Goal: Navigation & Orientation: Find specific page/section

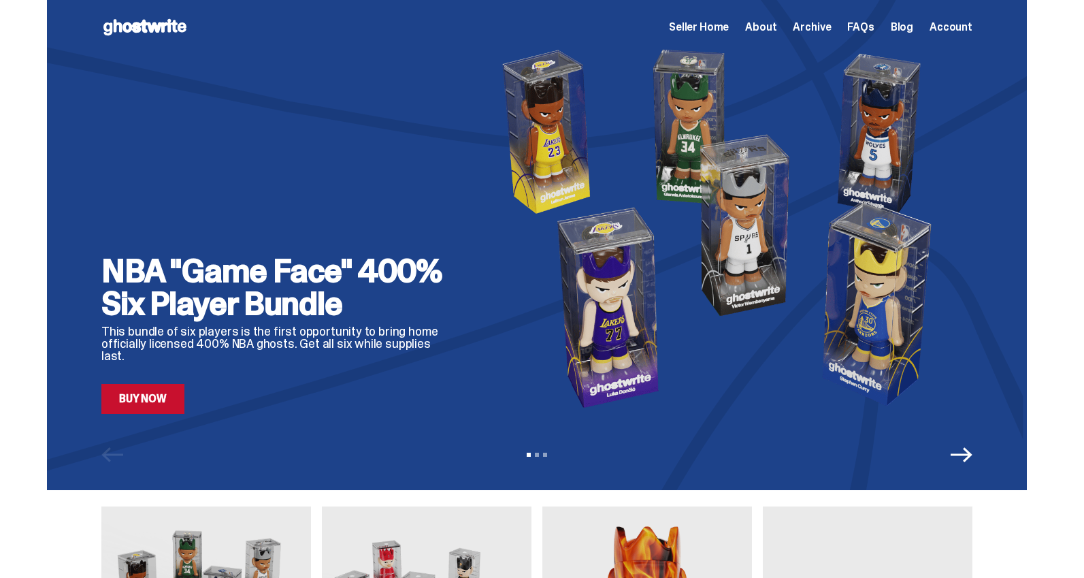
click at [830, 29] on span "Archive" at bounding box center [812, 27] width 38 height 11
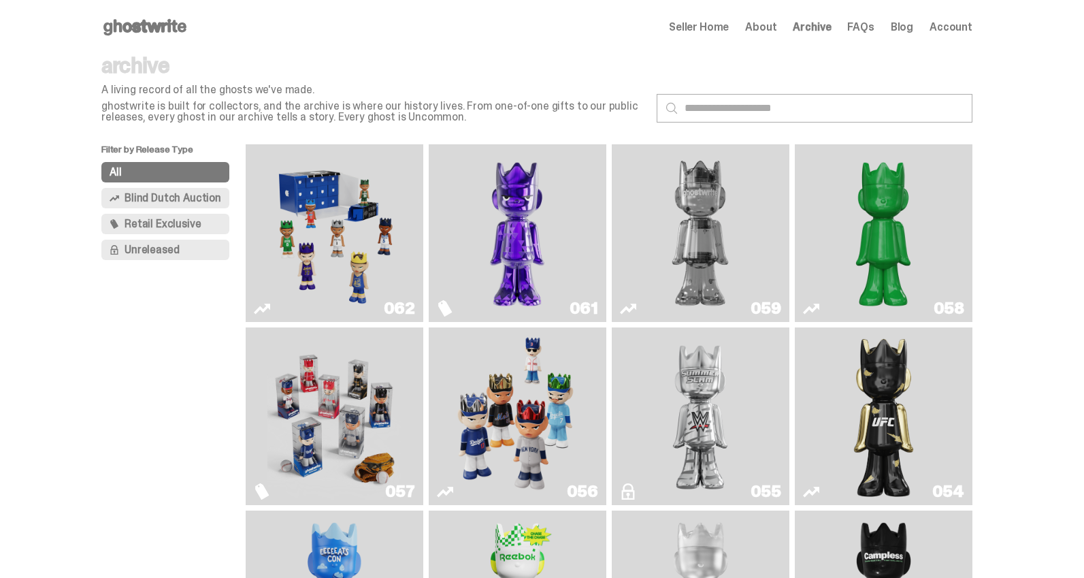
click at [350, 231] on img "Game Face (2025)" at bounding box center [333, 233] width 133 height 167
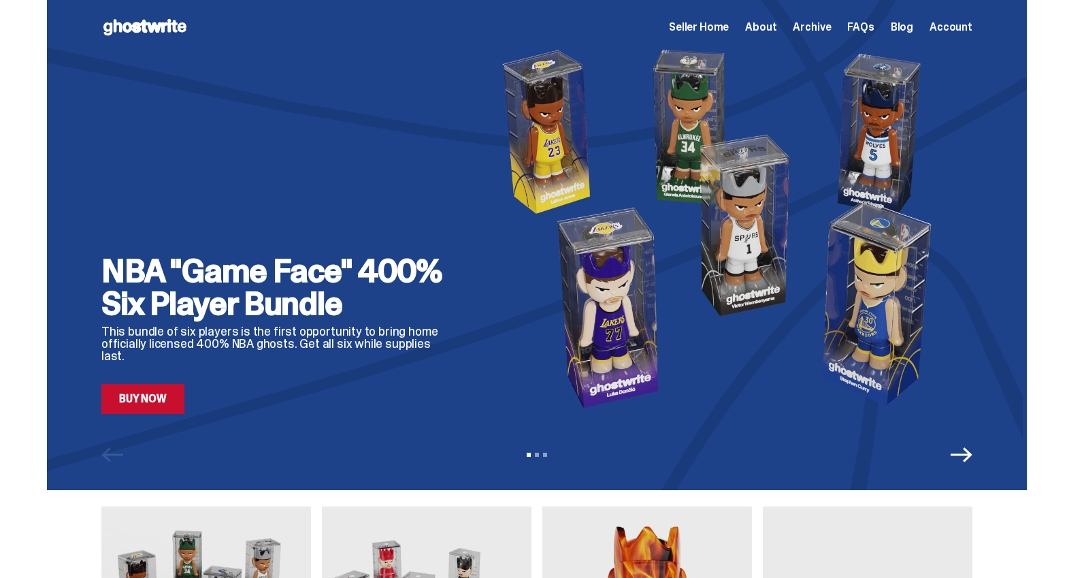
click at [822, 28] on span "Archive" at bounding box center [812, 27] width 38 height 11
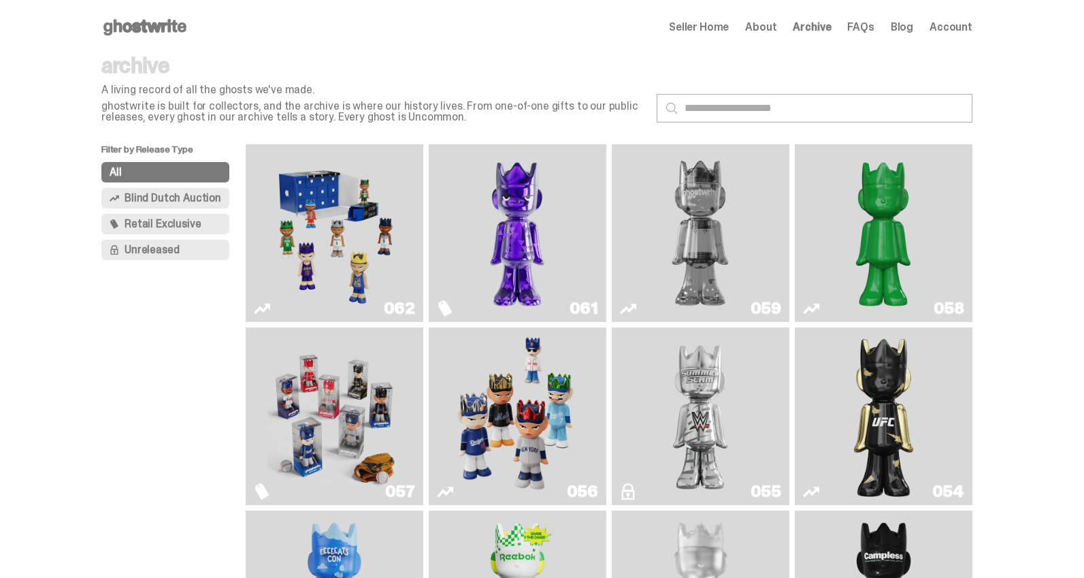
click at [172, 193] on span "Blind Dutch Auction" at bounding box center [173, 198] width 97 height 11
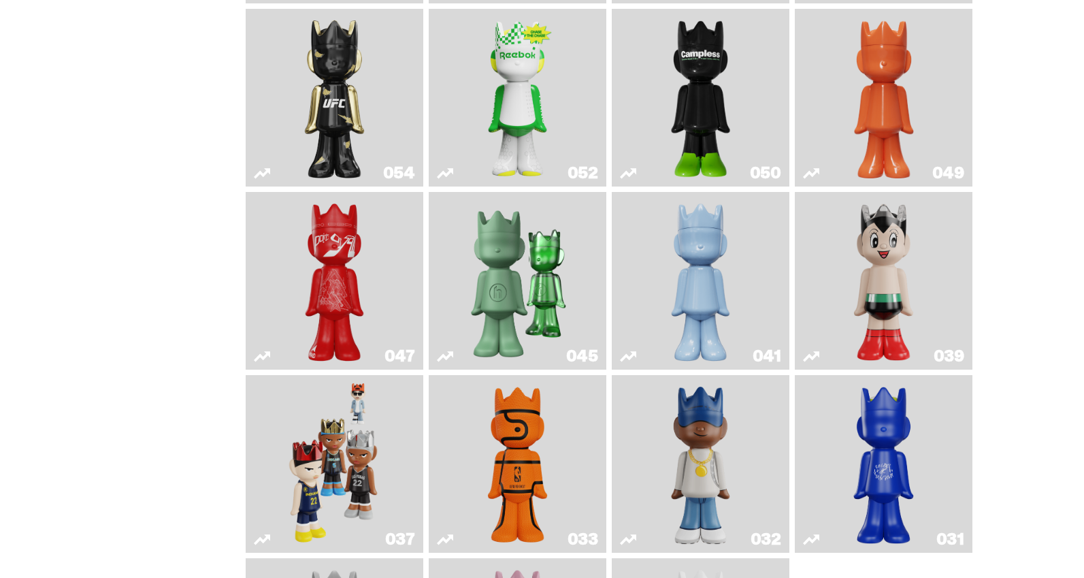
scroll to position [323, 0]
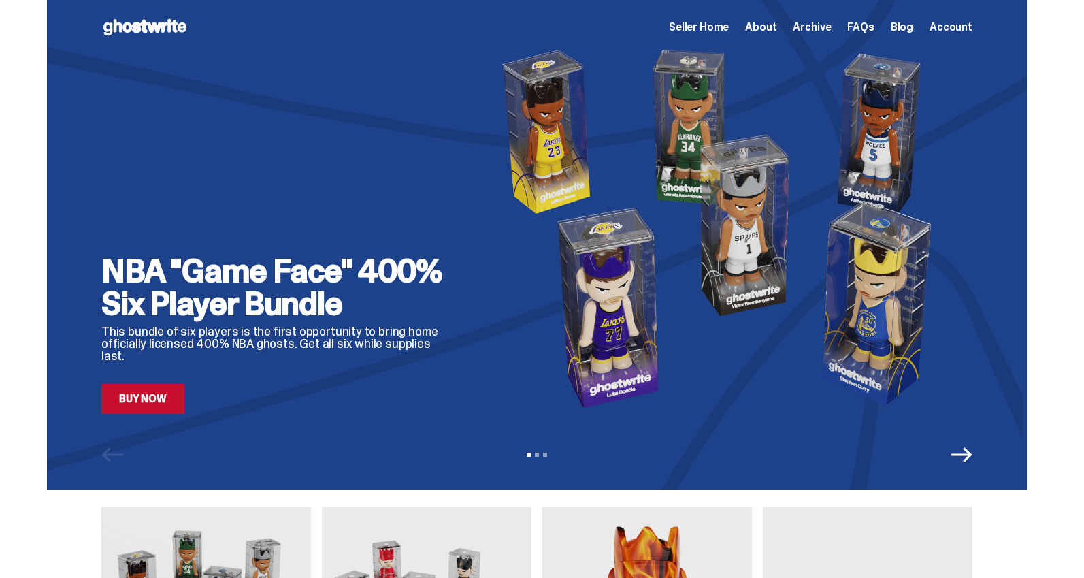
drag, startPoint x: 835, startPoint y: 27, endPoint x: 781, endPoint y: 24, distance: 54.6
click at [831, 27] on span "Archive" at bounding box center [812, 27] width 38 height 11
